Goal: Task Accomplishment & Management: Manage account settings

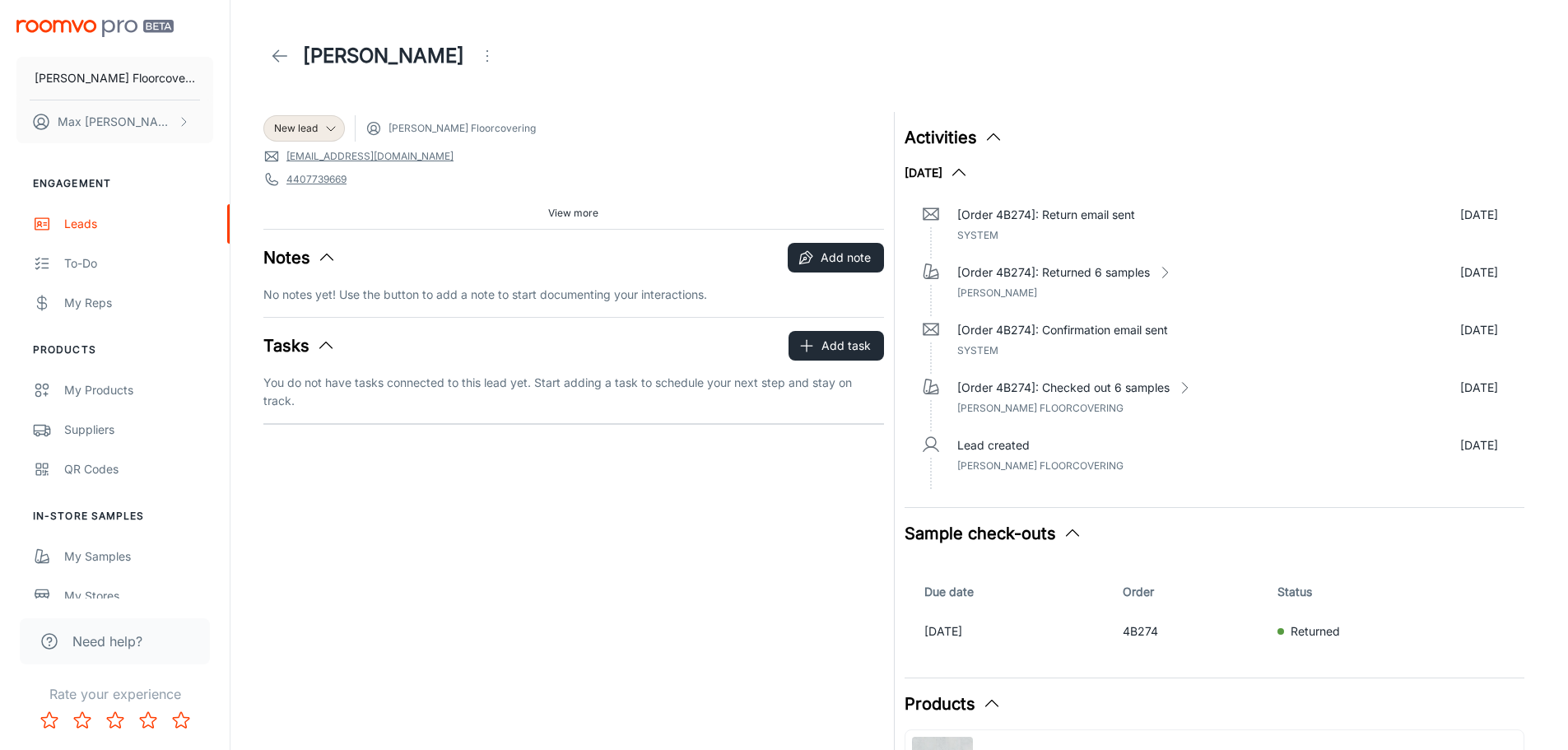
drag, startPoint x: 0, startPoint y: 0, endPoint x: 111, endPoint y: 25, distance: 113.8
click at [111, 25] on img "scrollable content" at bounding box center [95, 29] width 157 height 17
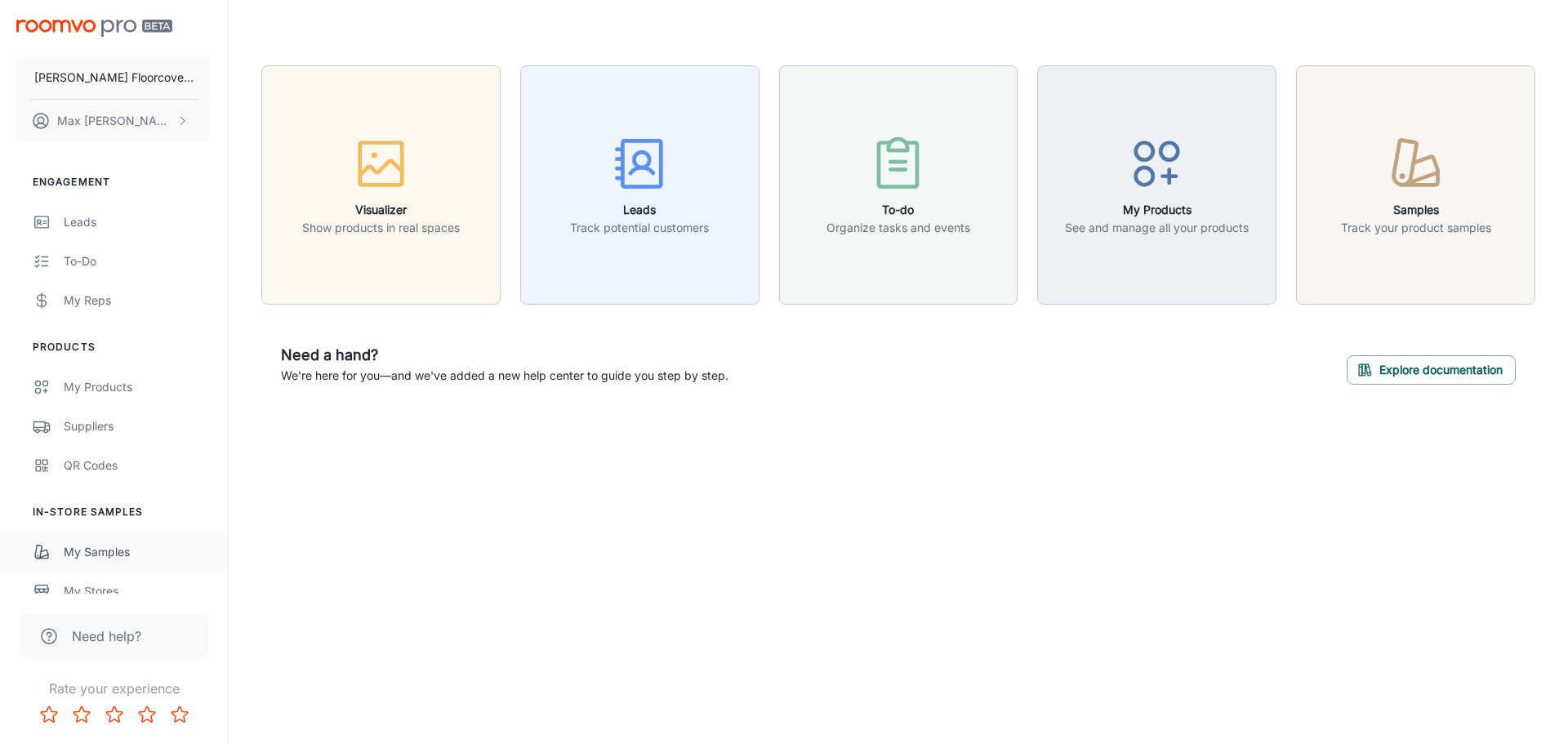
click at [114, 546] on div "My Samples" at bounding box center [137, 552] width 148 height 18
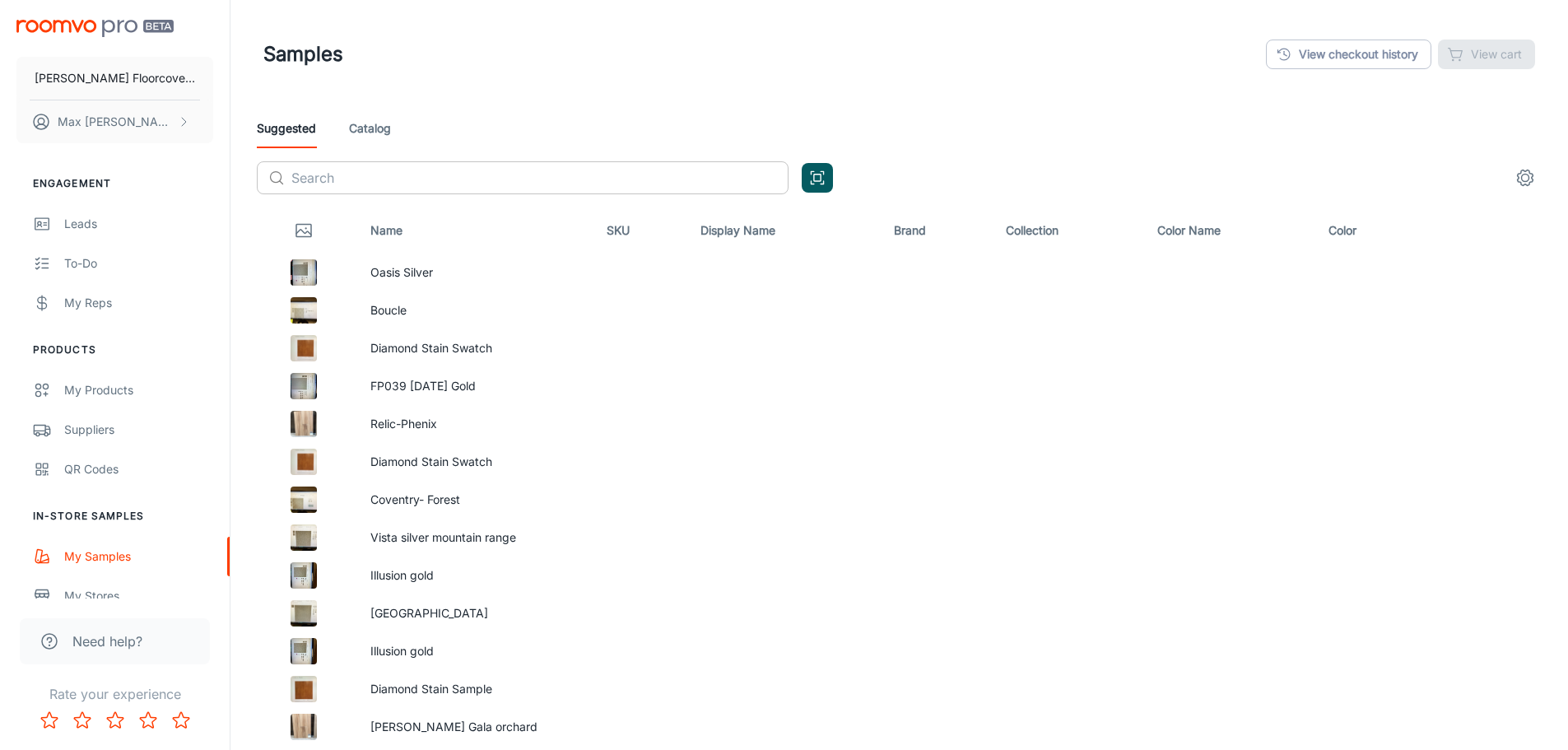
click at [441, 175] on input "text" at bounding box center [540, 177] width 497 height 33
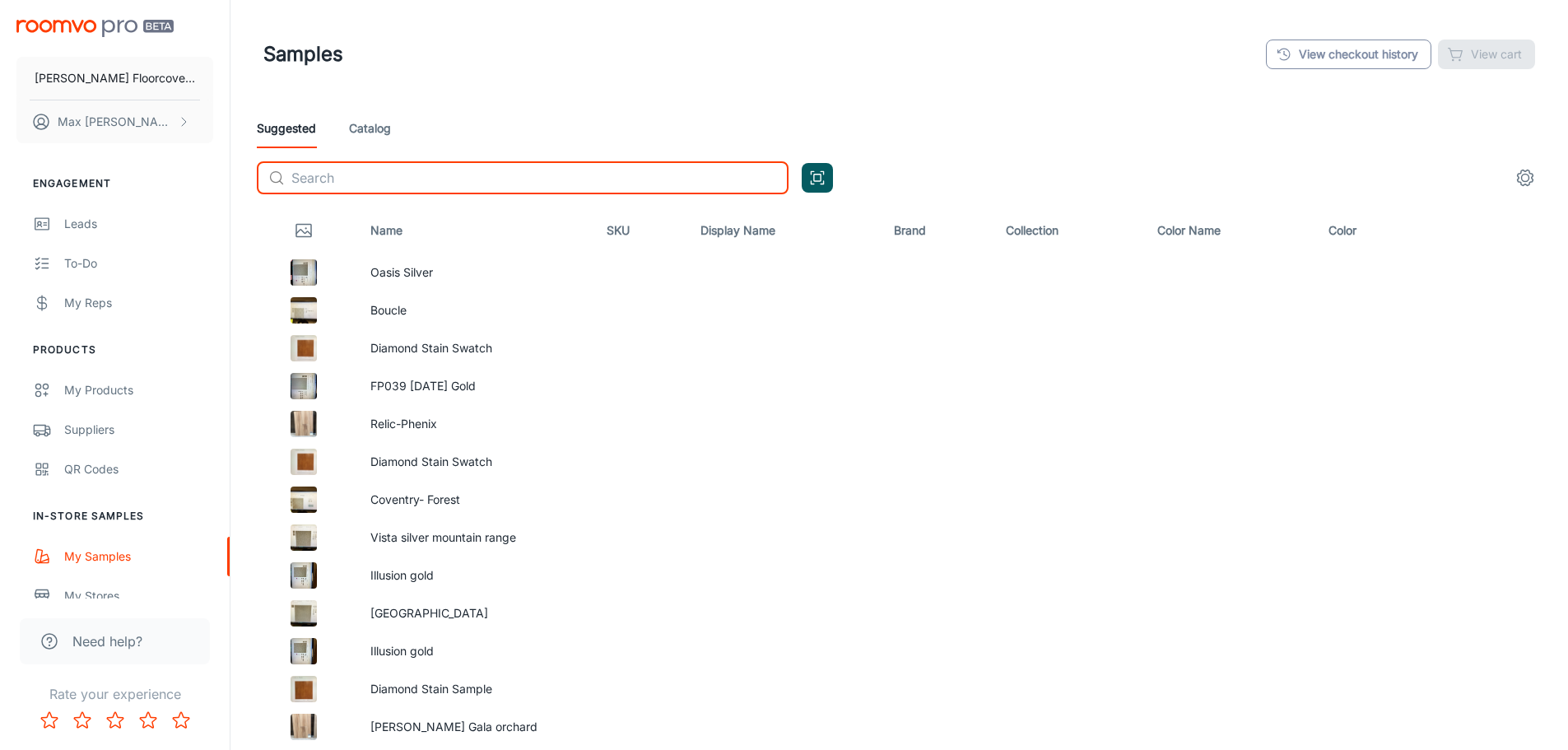
click at [1298, 64] on link "View checkout history" at bounding box center [1348, 54] width 165 height 30
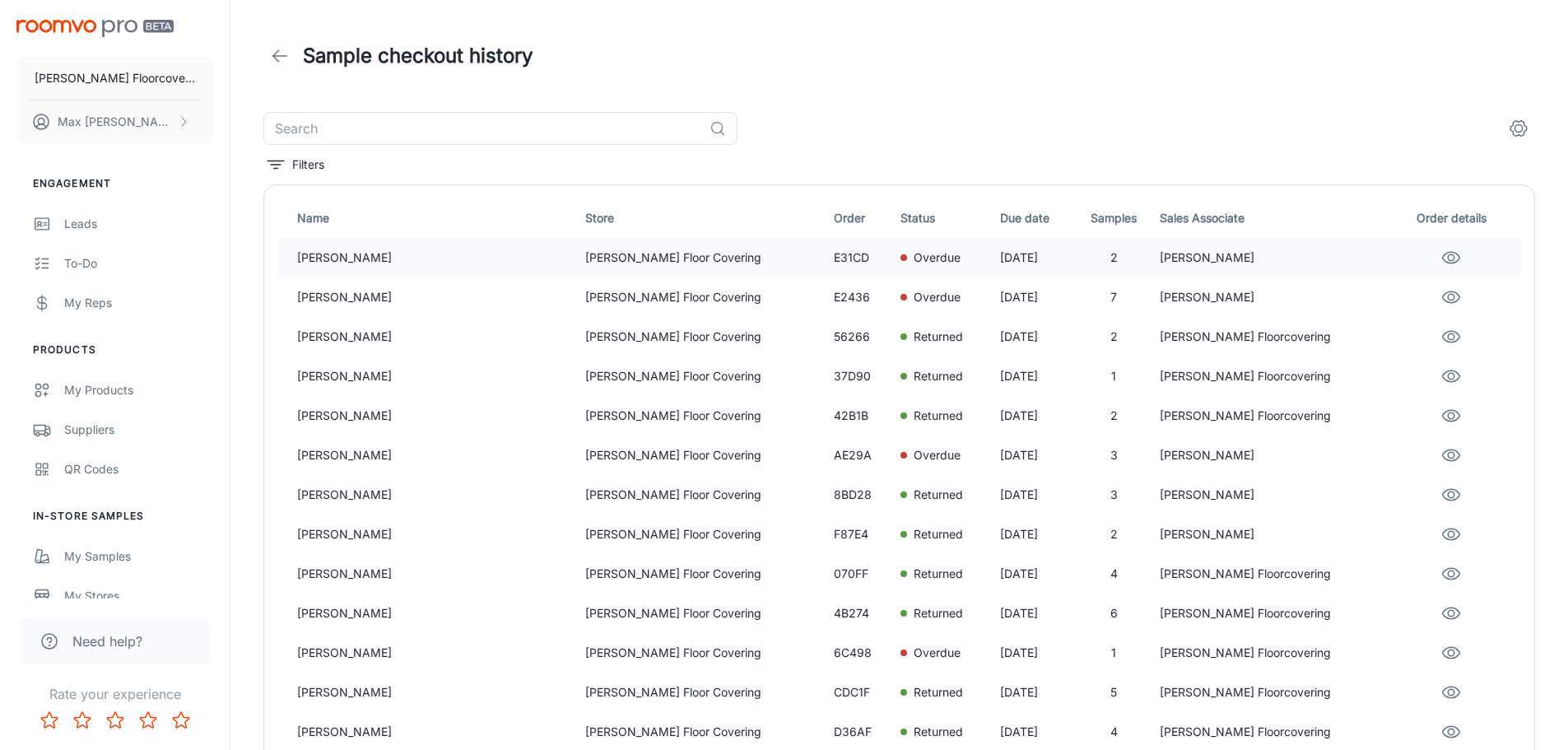
click at [360, 254] on p "[PERSON_NAME]" at bounding box center [435, 258] width 275 height 18
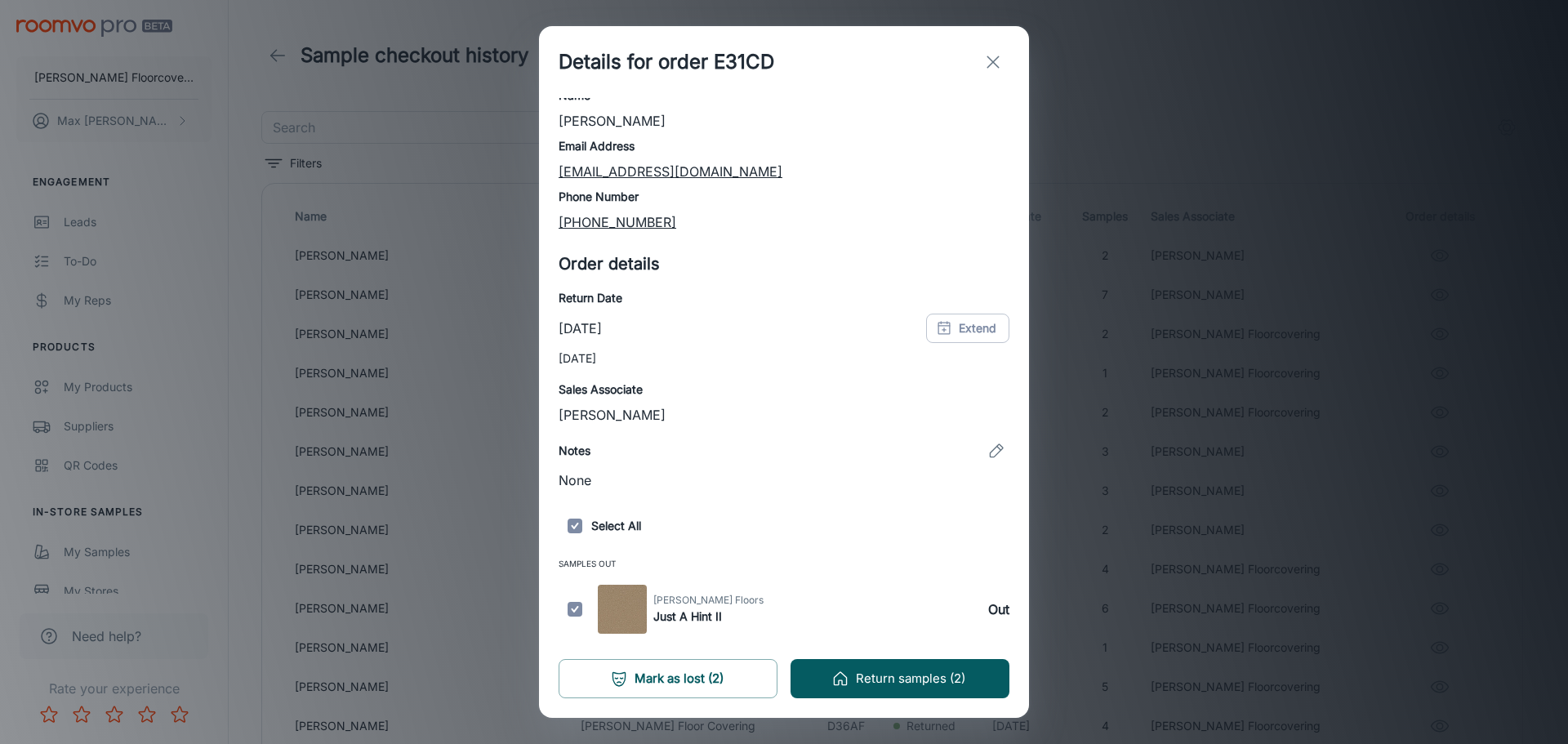
scroll to position [98, 0]
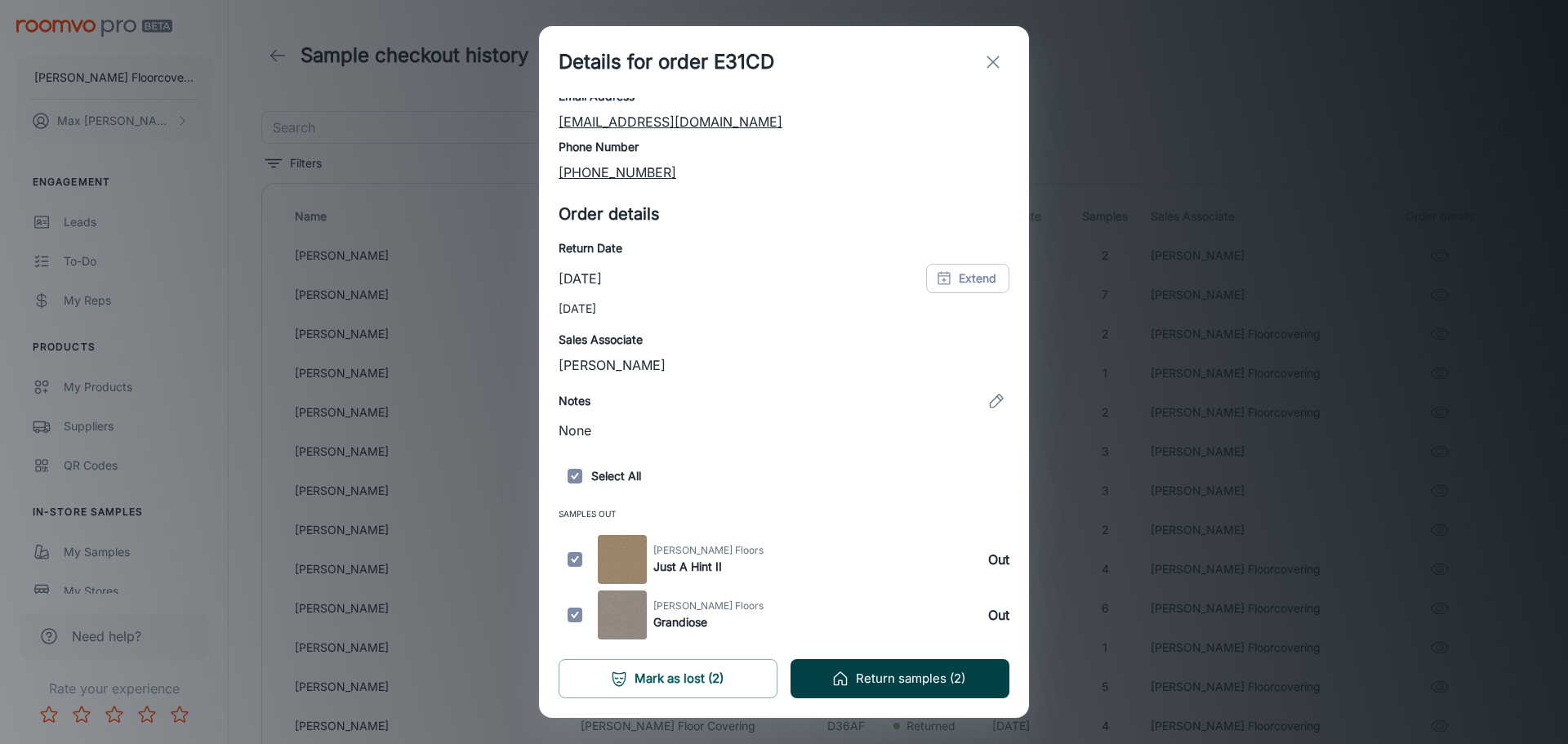
click at [891, 681] on button "Return samples (2)" at bounding box center [900, 678] width 219 height 39
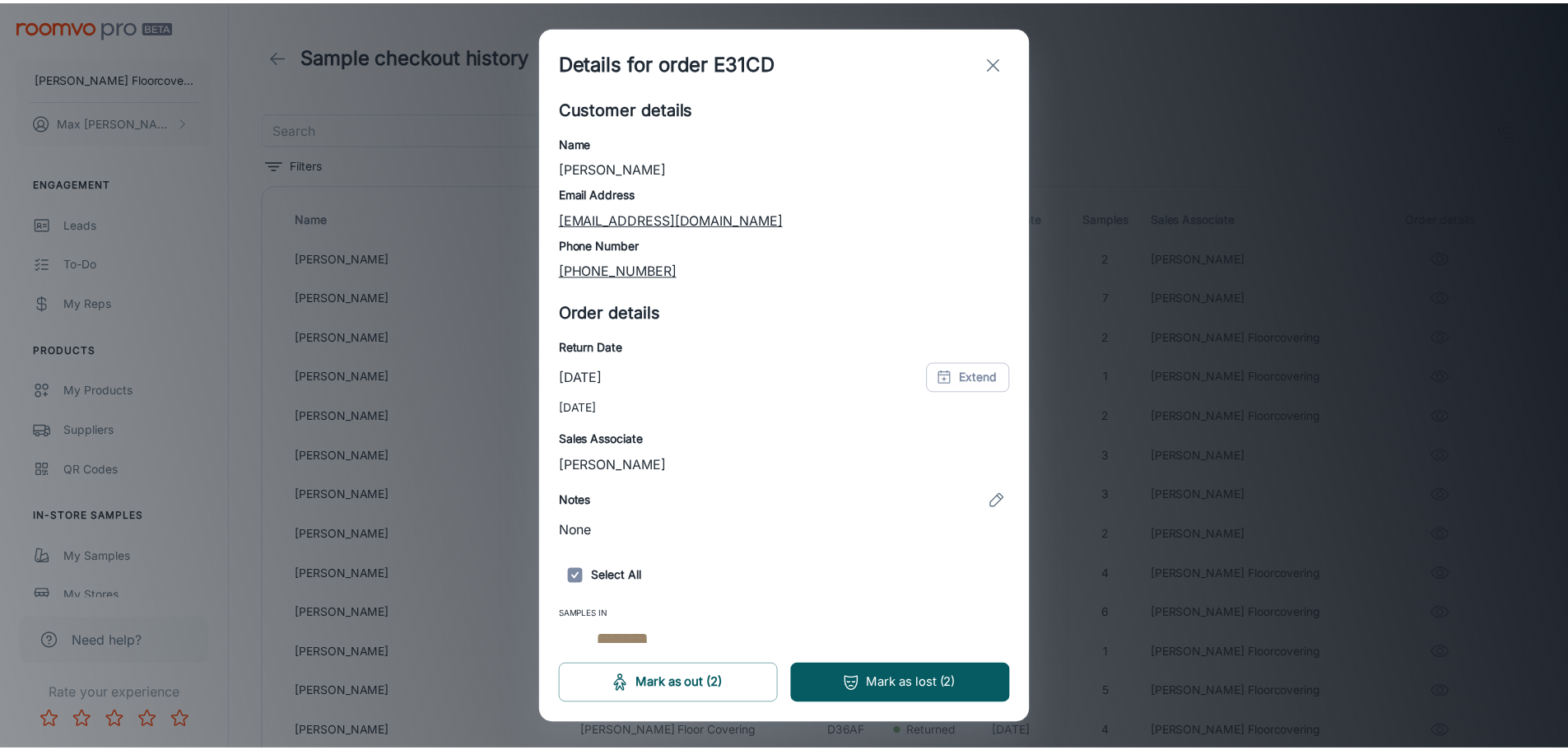
scroll to position [0, 0]
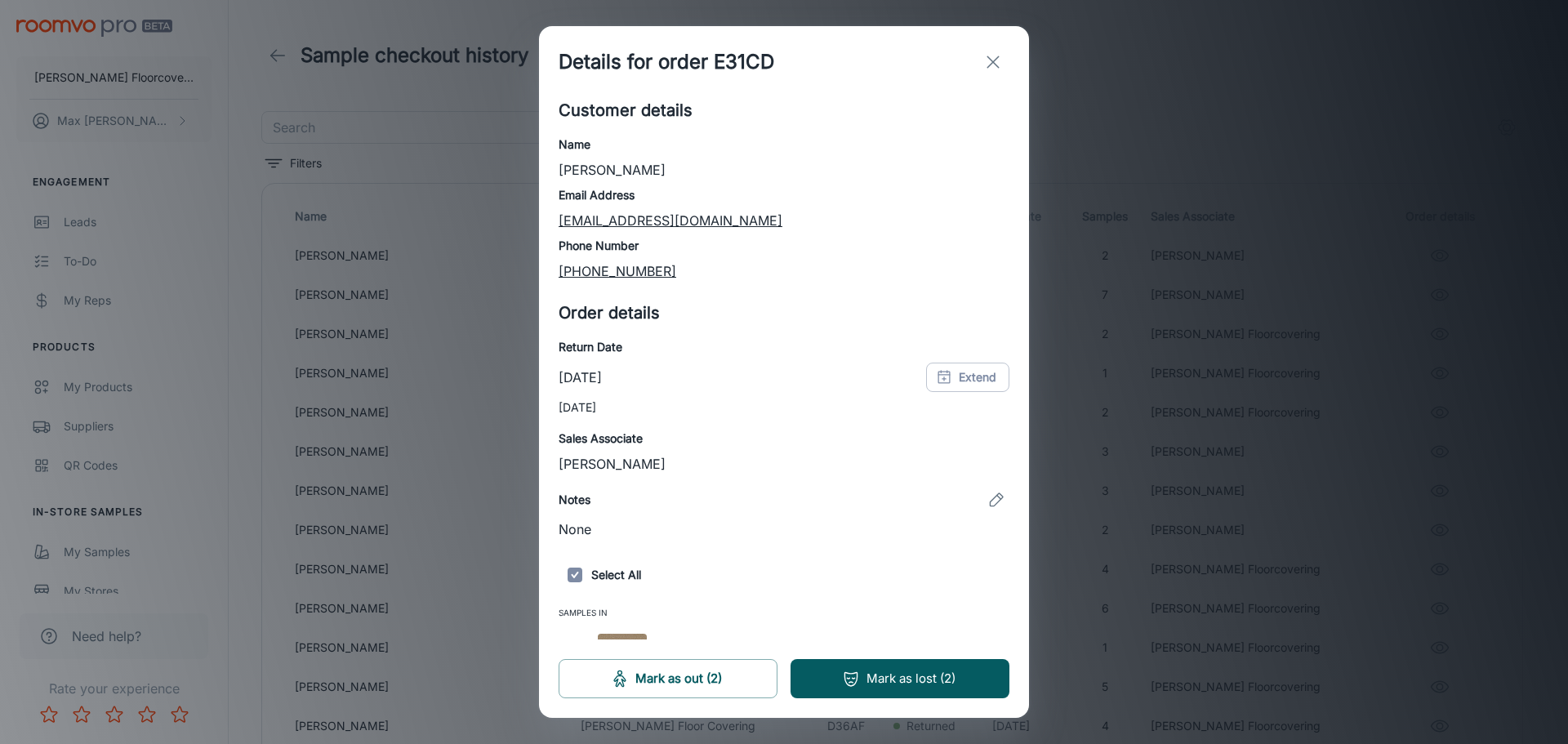
click at [989, 63] on icon "exit" at bounding box center [992, 62] width 20 height 20
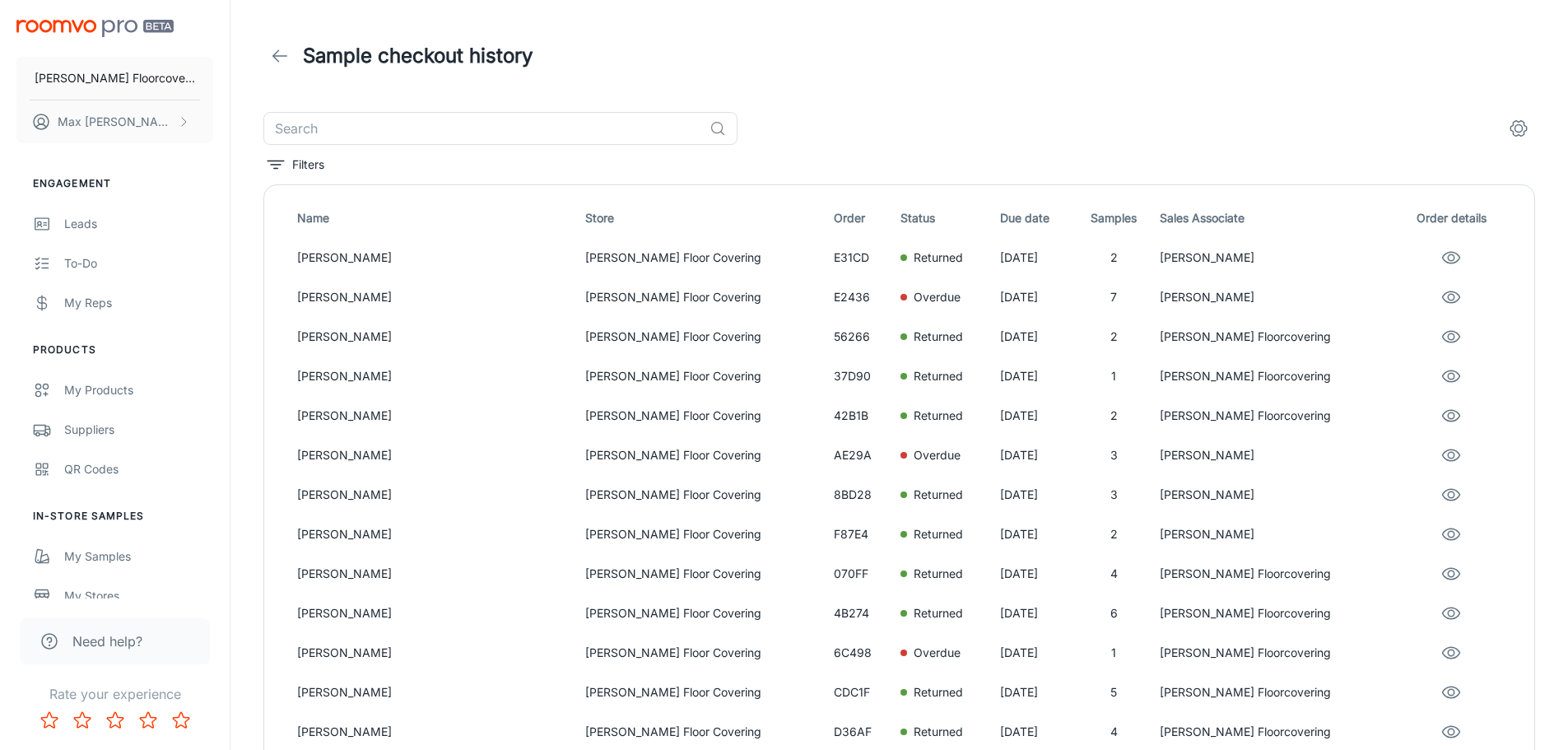
click at [990, 67] on div "Sample checkout history" at bounding box center [899, 56] width 1271 height 46
